Goal: Task Accomplishment & Management: Use online tool/utility

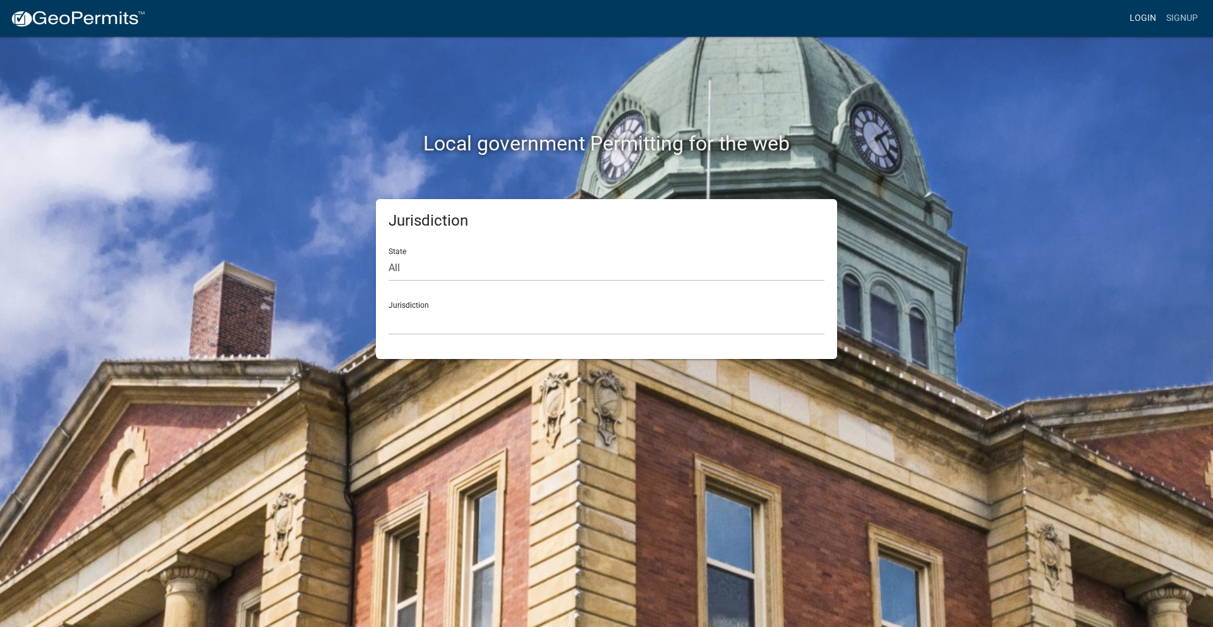
click at [1139, 15] on link "Login" at bounding box center [1143, 18] width 37 height 24
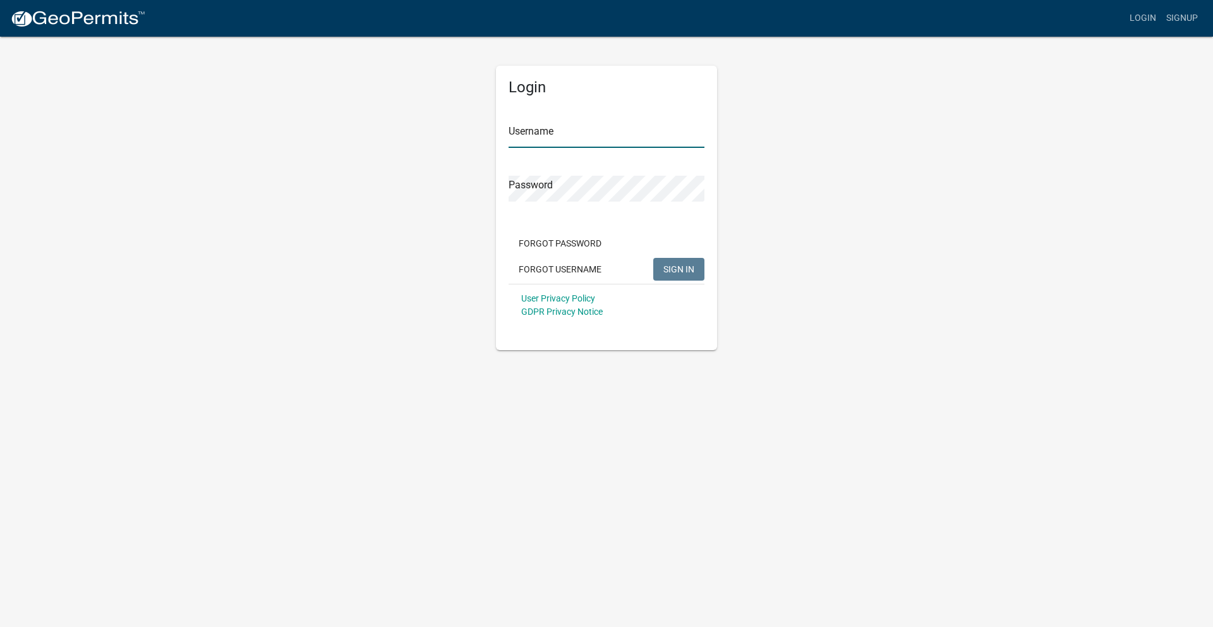
type input "Beamsolar"
click at [681, 265] on span "SIGN IN" at bounding box center [678, 268] width 31 height 10
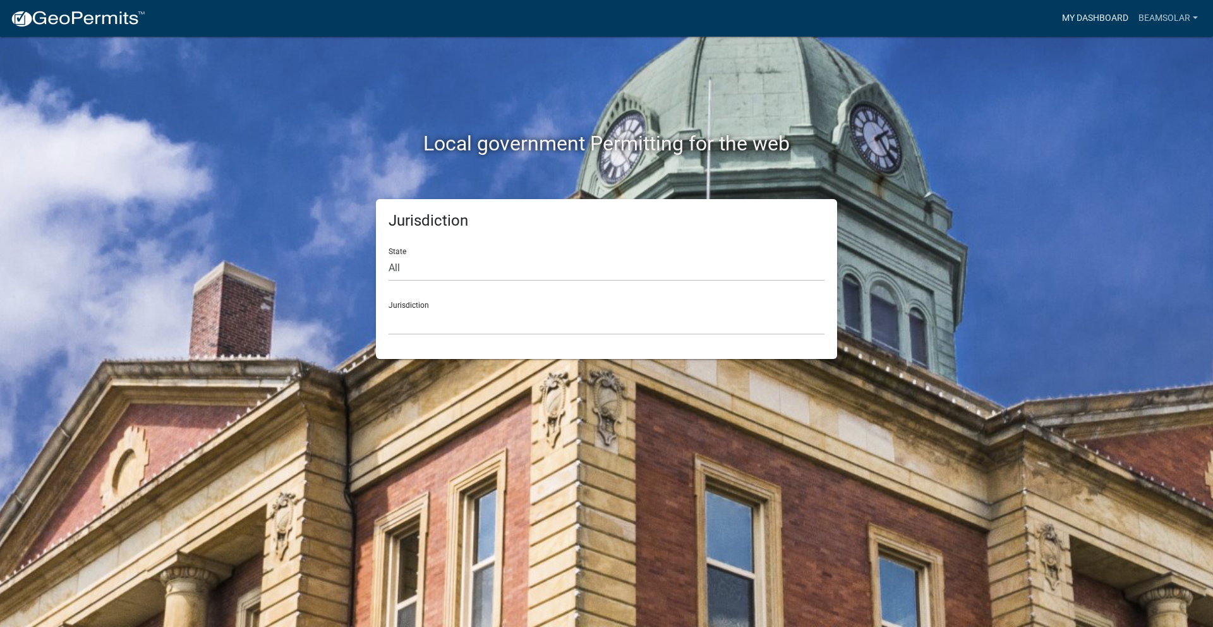
click at [1110, 14] on link "My Dashboard" at bounding box center [1095, 18] width 76 height 24
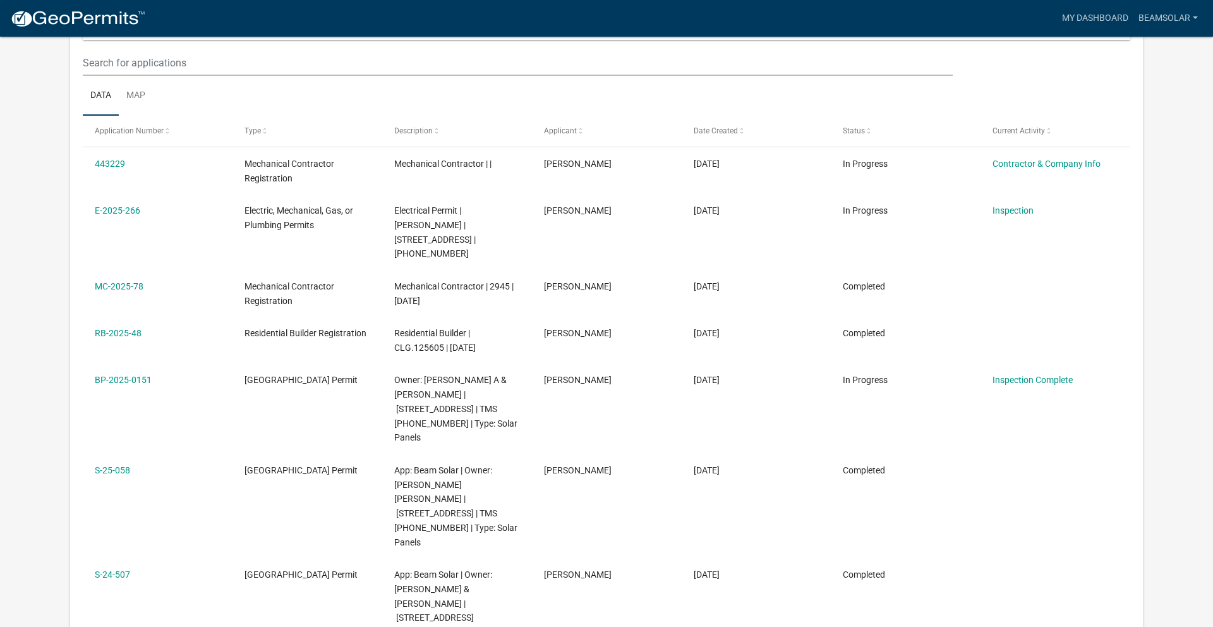
scroll to position [165, 0]
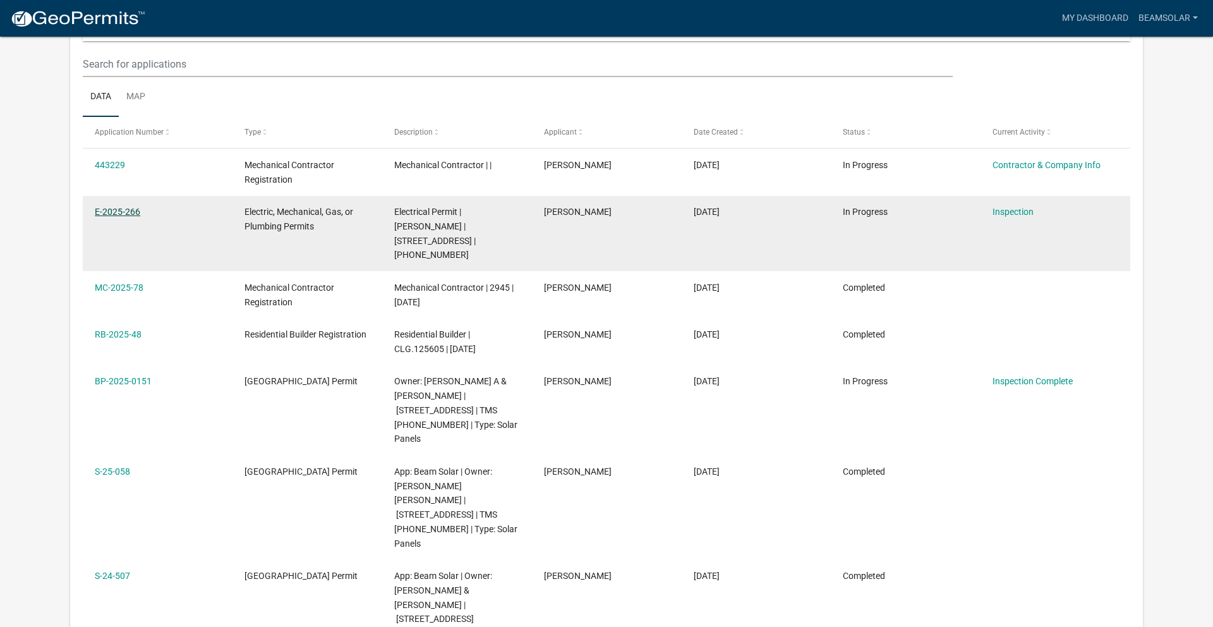
click at [123, 211] on link "E-2025-266" at bounding box center [117, 212] width 45 height 10
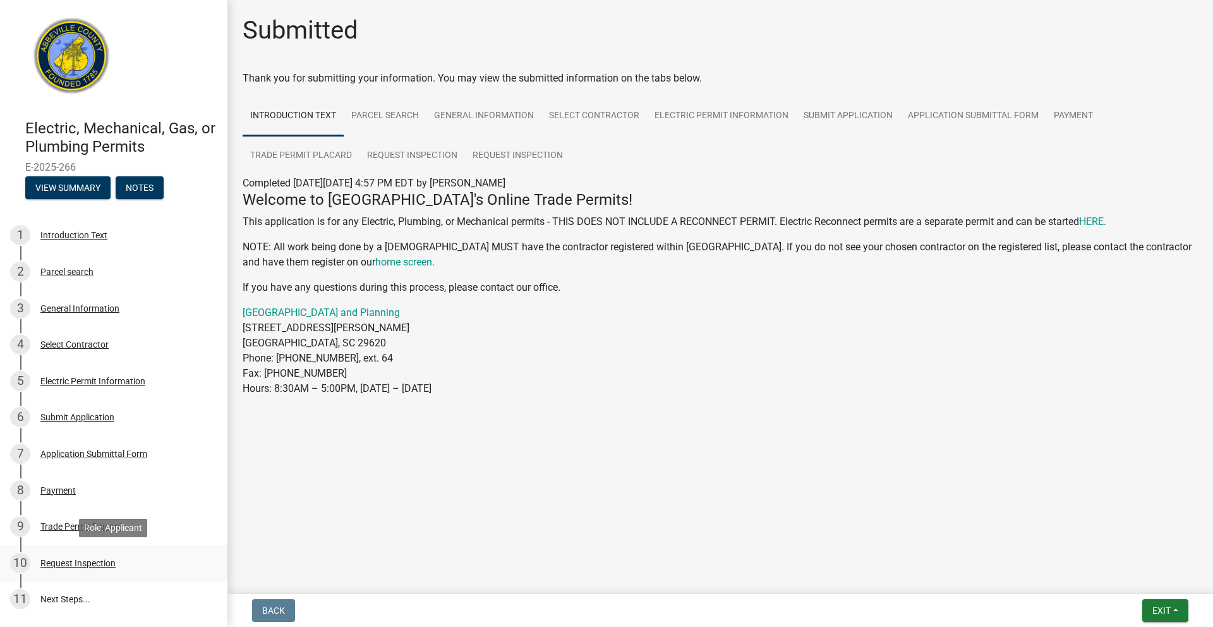
click at [67, 559] on div "Request Inspection" at bounding box center [77, 563] width 75 height 9
